Goal: Information Seeking & Learning: Learn about a topic

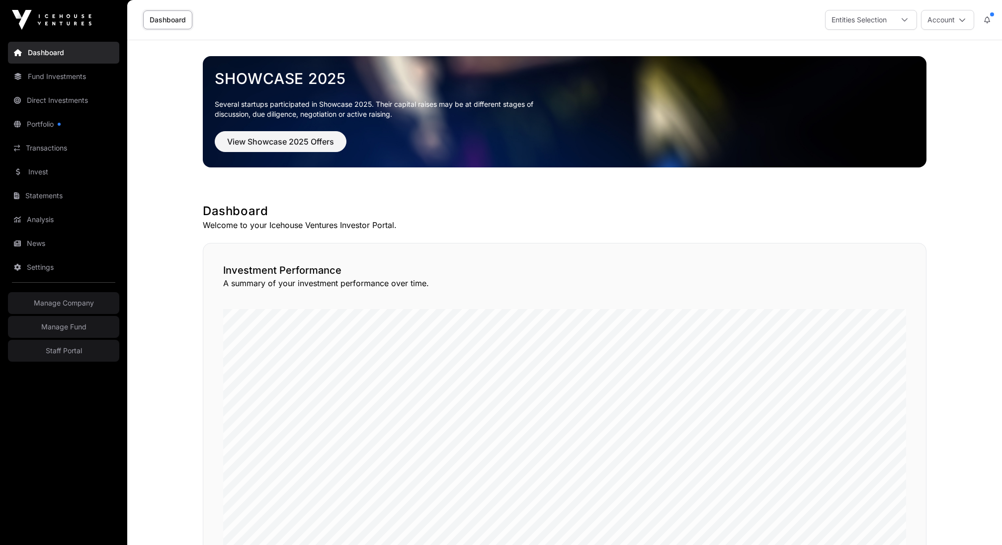
click at [93, 77] on link "Fund Investments" at bounding box center [63, 77] width 111 height 22
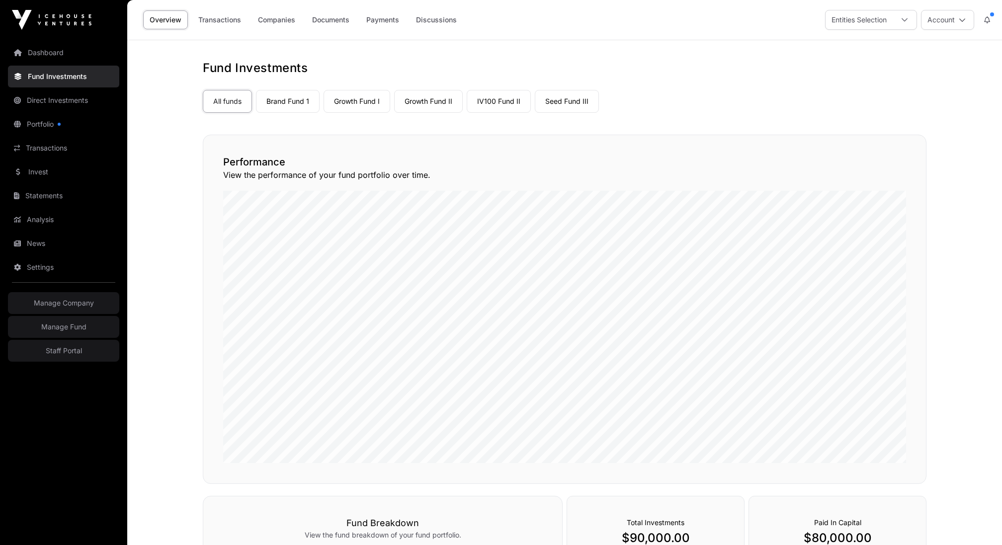
click at [558, 97] on link "Seed Fund III" at bounding box center [567, 101] width 64 height 23
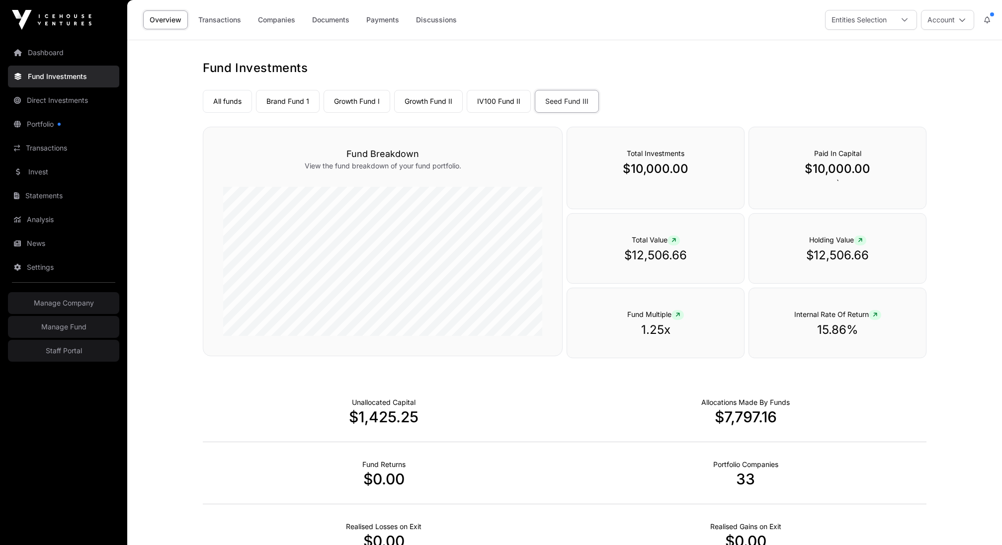
click at [262, 26] on link "Companies" at bounding box center [277, 19] width 50 height 19
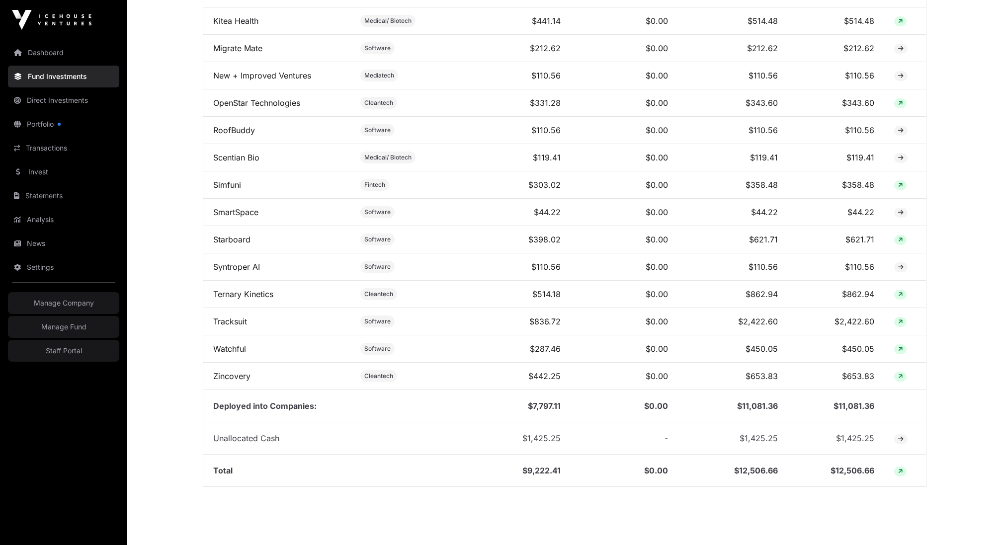
scroll to position [980, 0]
click at [235, 319] on link "Tracksuit" at bounding box center [230, 324] width 34 height 10
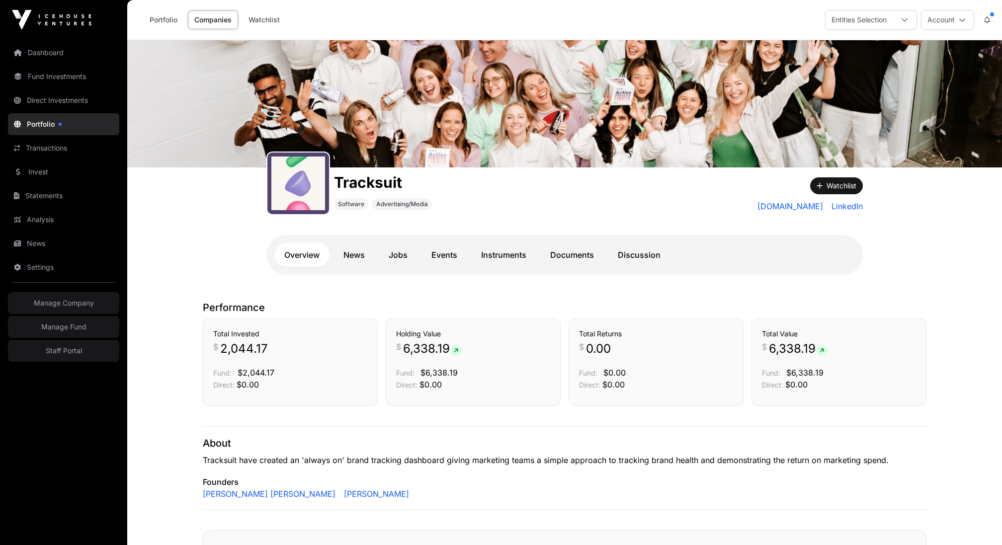
click at [554, 249] on link "Documents" at bounding box center [572, 255] width 64 height 24
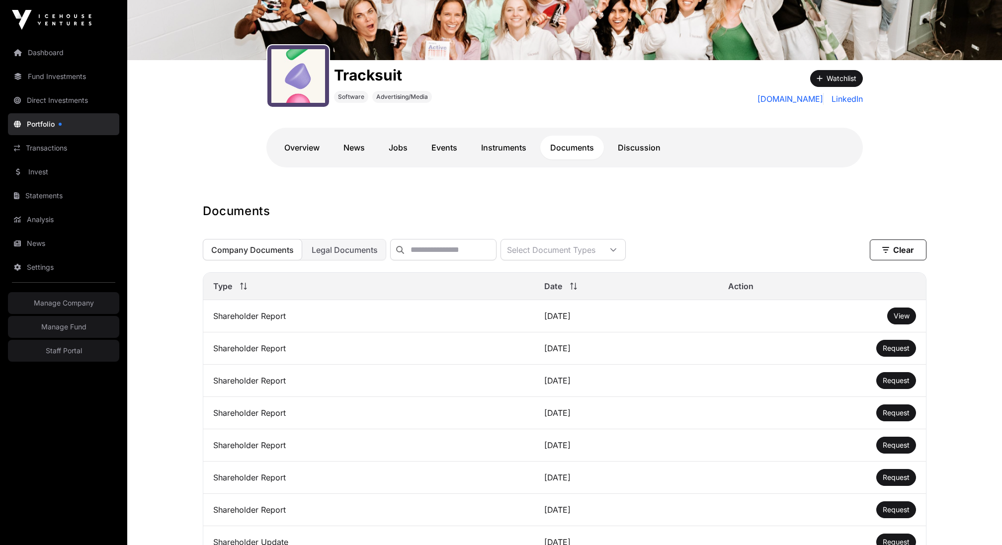
scroll to position [254, 0]
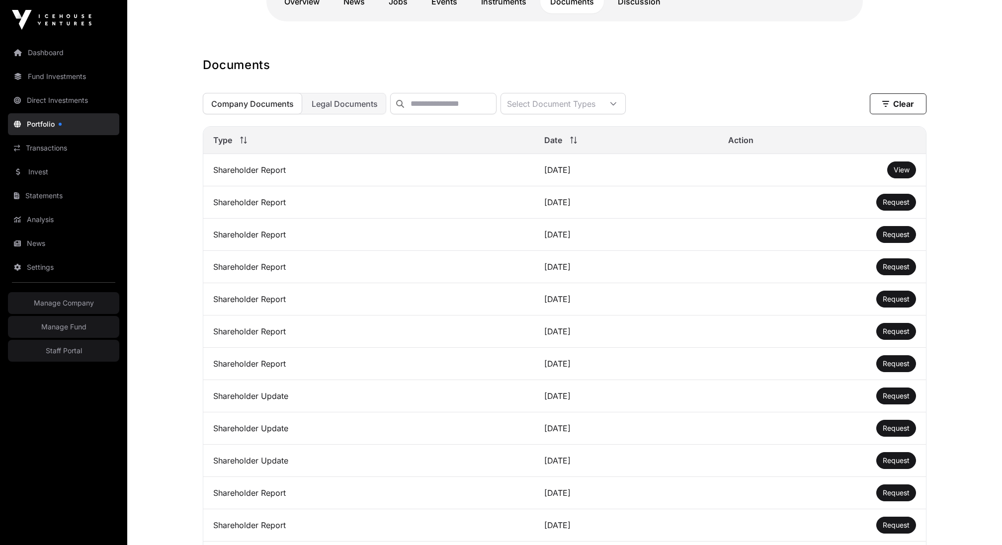
click at [903, 170] on span "View" at bounding box center [902, 170] width 16 height 8
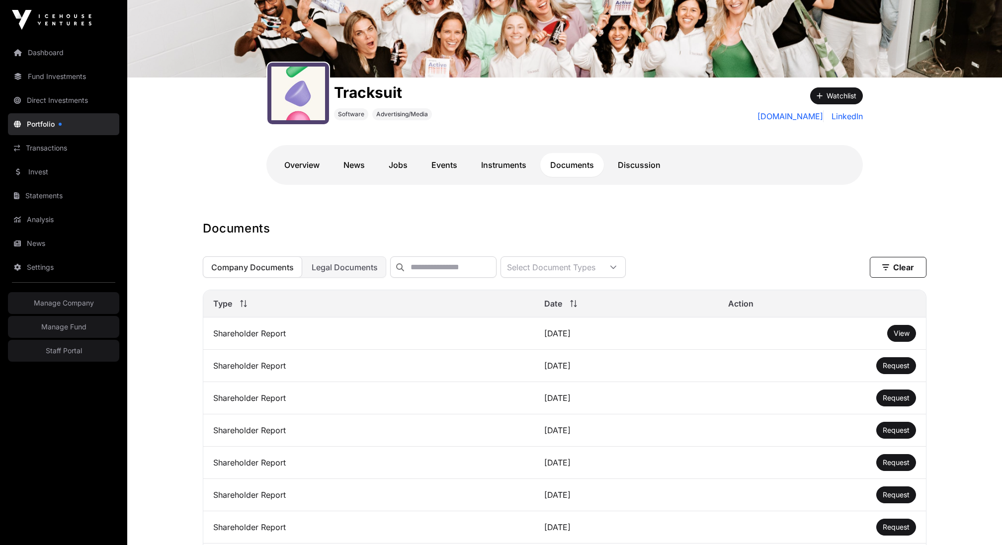
scroll to position [108, 0]
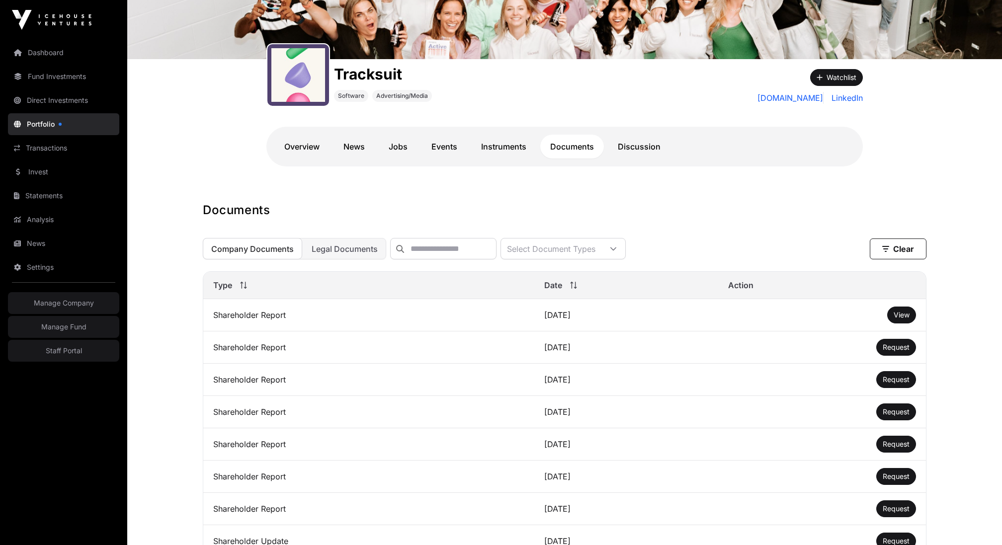
click at [39, 173] on link "Invest" at bounding box center [63, 172] width 111 height 22
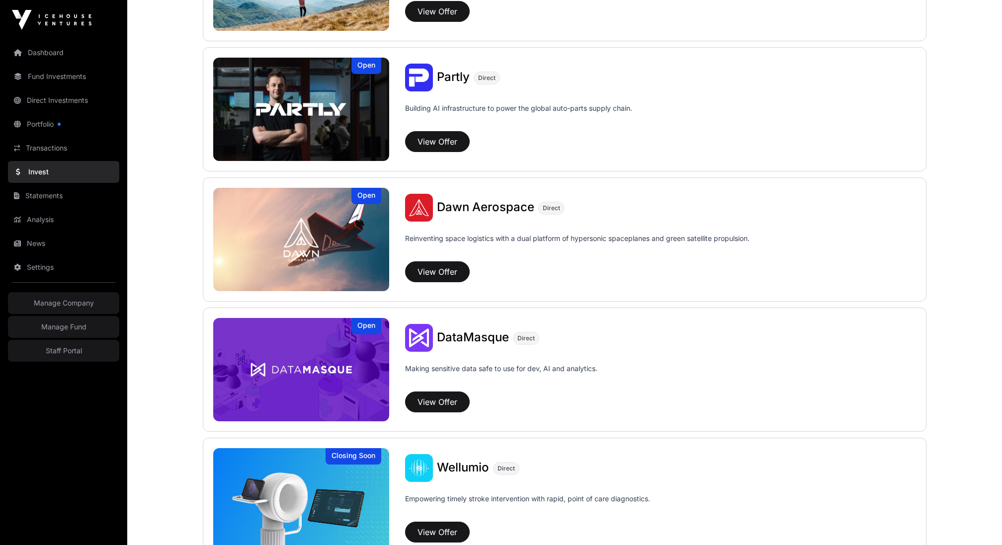
scroll to position [861, 0]
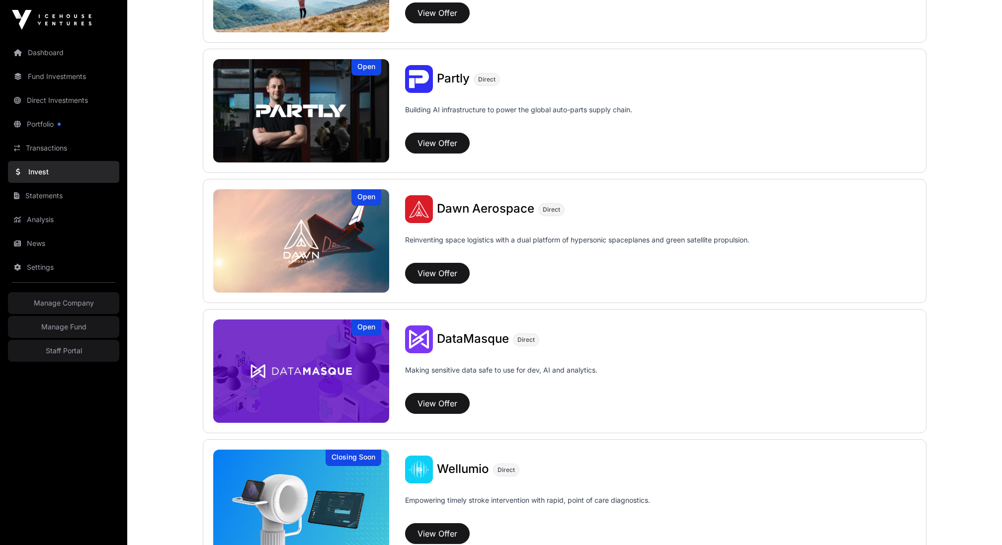
click at [633, 68] on div "Partly Direct" at bounding box center [661, 79] width 512 height 28
click at [743, 195] on div "[PERSON_NAME] Aerospace Direct" at bounding box center [661, 209] width 512 height 28
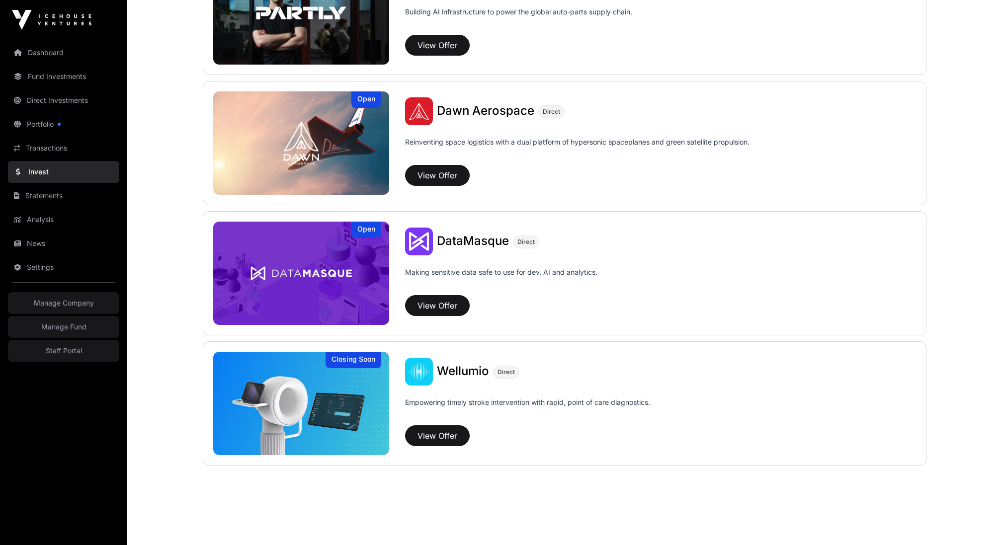
scroll to position [0, 0]
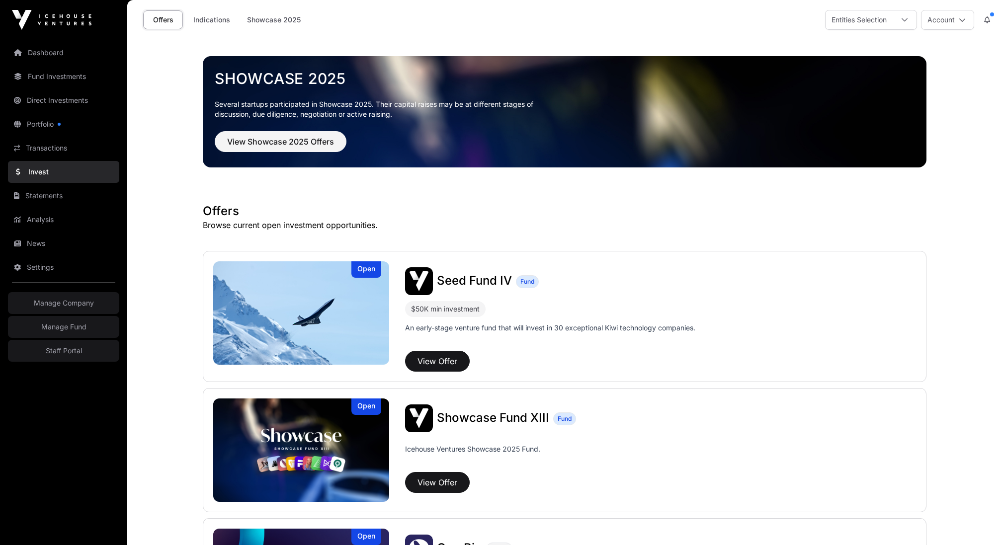
click at [374, 32] on div "Offers Indications Showcase 2025 Entities Selection Account" at bounding box center [564, 20] width 863 height 40
